Goal: Check status: Check status

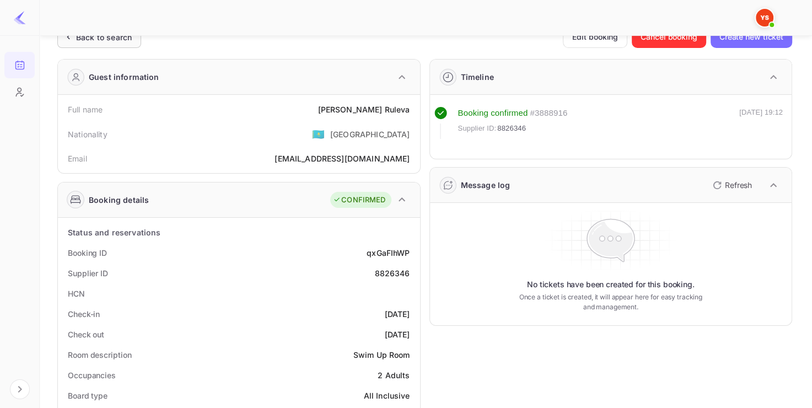
click at [105, 40] on div "Back to search" at bounding box center [104, 37] width 56 height 12
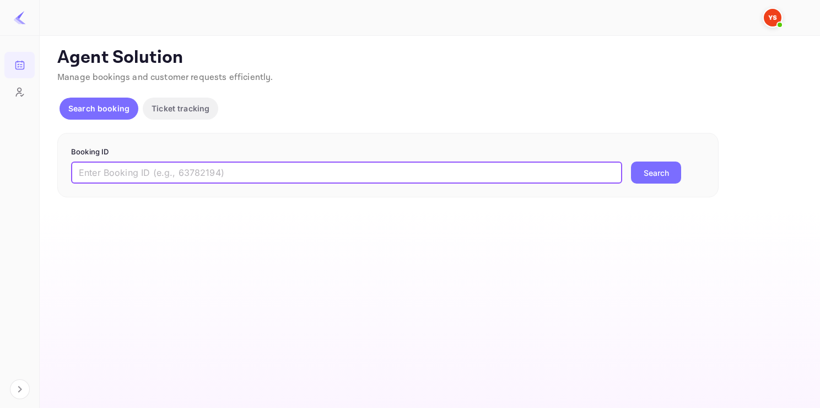
paste input "9483122"
click at [182, 172] on input "9483122" at bounding box center [346, 172] width 551 height 22
type input "9483122"
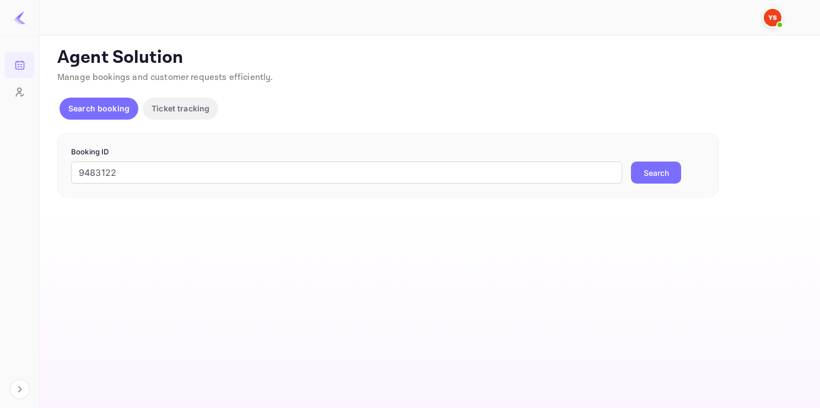
click at [656, 174] on button "Search" at bounding box center [656, 172] width 50 height 22
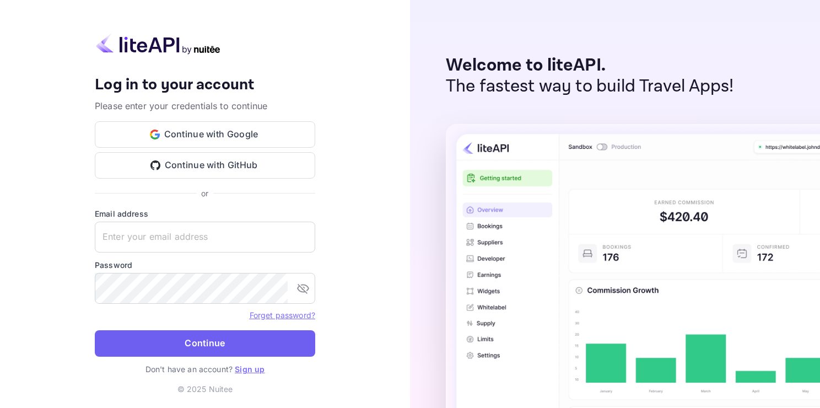
type input "[EMAIL_ADDRESS][DOMAIN_NAME]"
click at [220, 330] on button "Continue" at bounding box center [205, 343] width 220 height 26
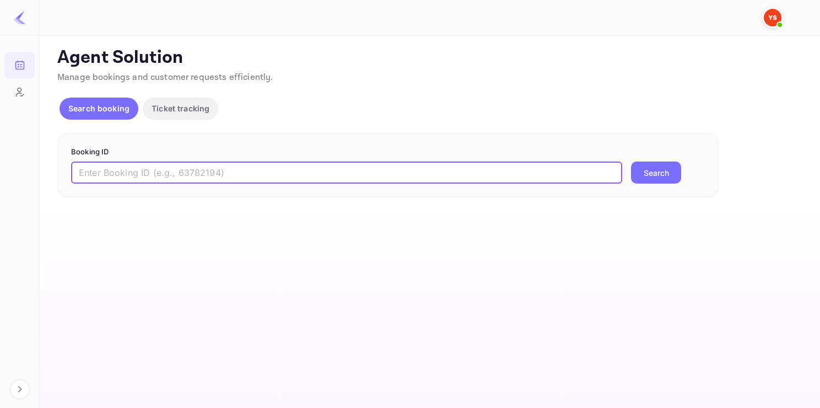
click at [219, 170] on input "text" at bounding box center [346, 172] width 551 height 22
paste input "9483122"
type input "9483122"
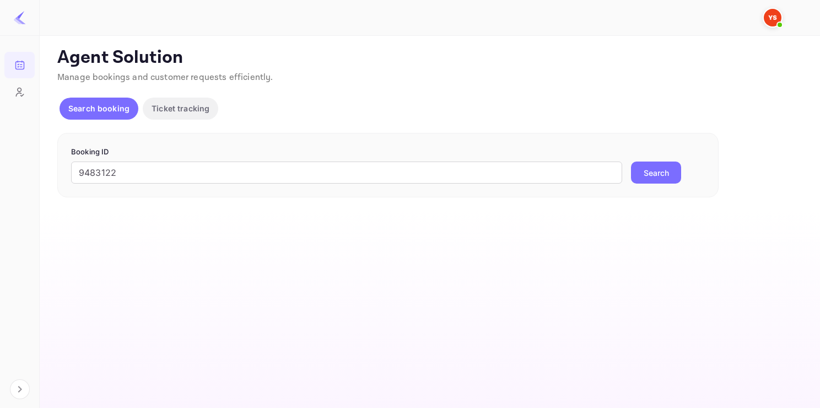
click at [673, 175] on button "Search" at bounding box center [656, 172] width 50 height 22
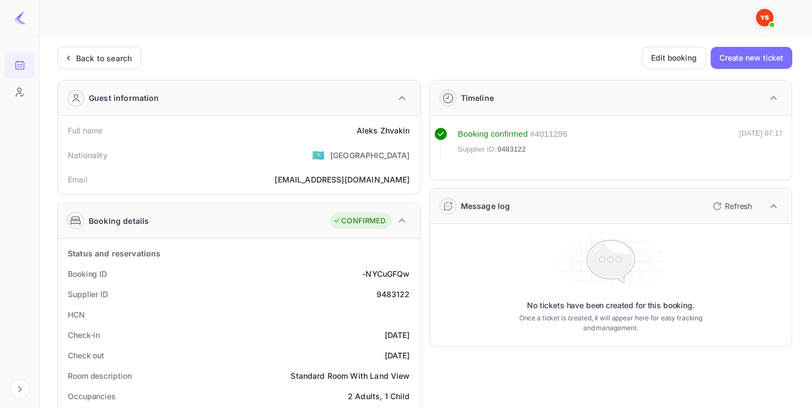
click at [388, 292] on div "9483122" at bounding box center [393, 294] width 34 height 12
copy div "9483122"
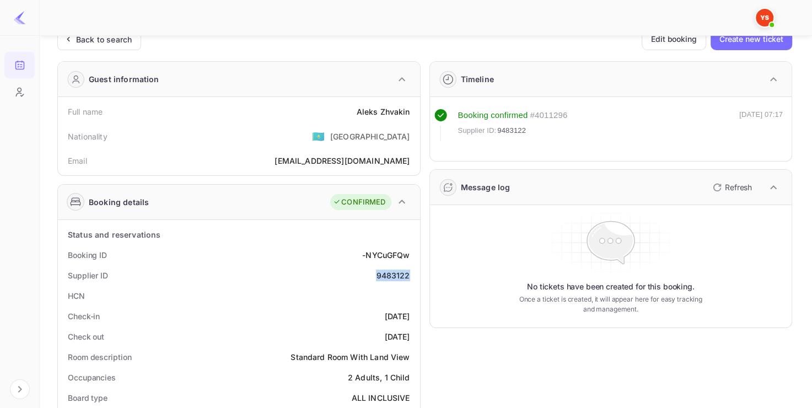
scroll to position [17, 0]
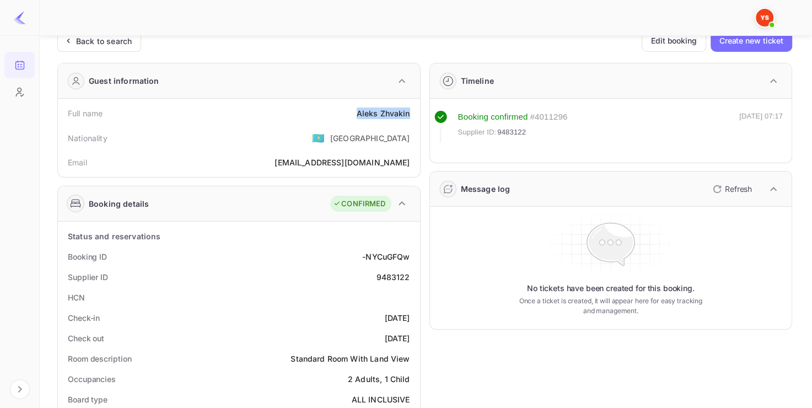
drag, startPoint x: 357, startPoint y: 110, endPoint x: 415, endPoint y: 108, distance: 57.9
click at [415, 109] on div "Full name [PERSON_NAME] Nationality 🇰🇿 [DEMOGRAPHIC_DATA] Email [EMAIL_ADDRESS]…" at bounding box center [239, 138] width 362 height 78
copy div "[PERSON_NAME]"
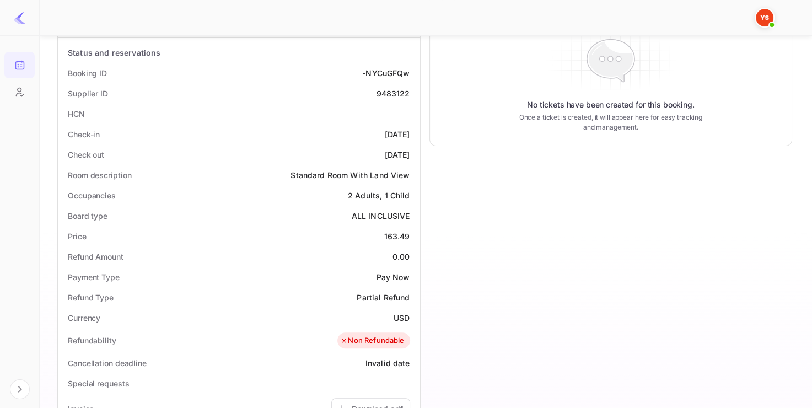
scroll to position [202, 0]
drag, startPoint x: 376, startPoint y: 233, endPoint x: 413, endPoint y: 233, distance: 36.9
click at [413, 233] on div "Price 163.49" at bounding box center [238, 234] width 353 height 20
copy div "163.49"
